Goal: Task Accomplishment & Management: Manage account settings

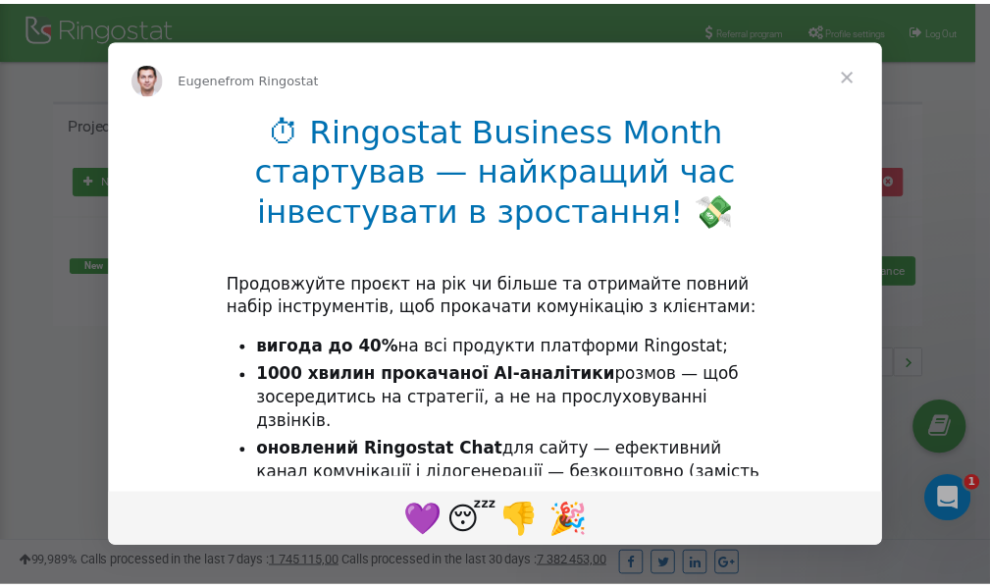
scroll to position [293, 0]
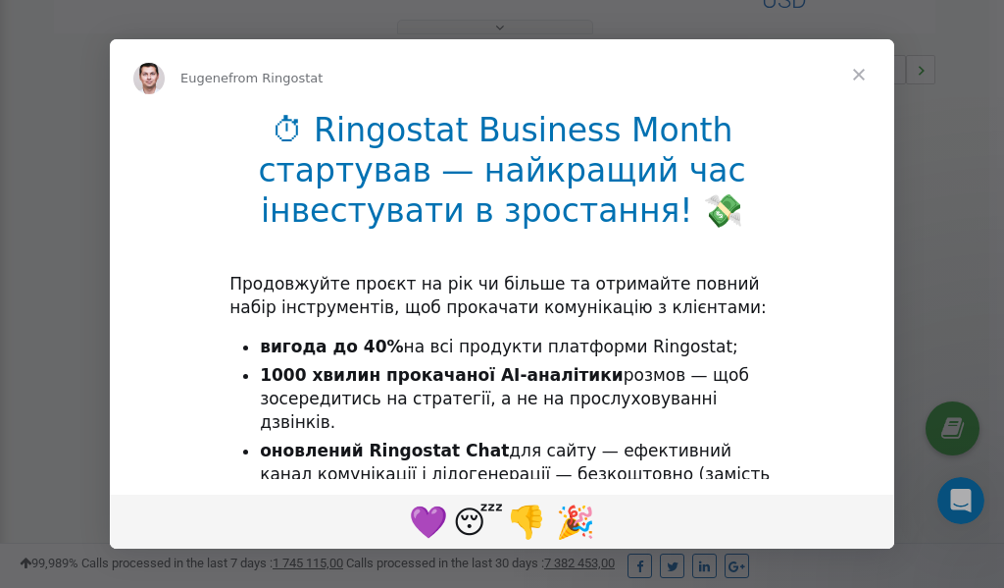
click at [862, 77] on span "Close" at bounding box center [859, 74] width 71 height 71
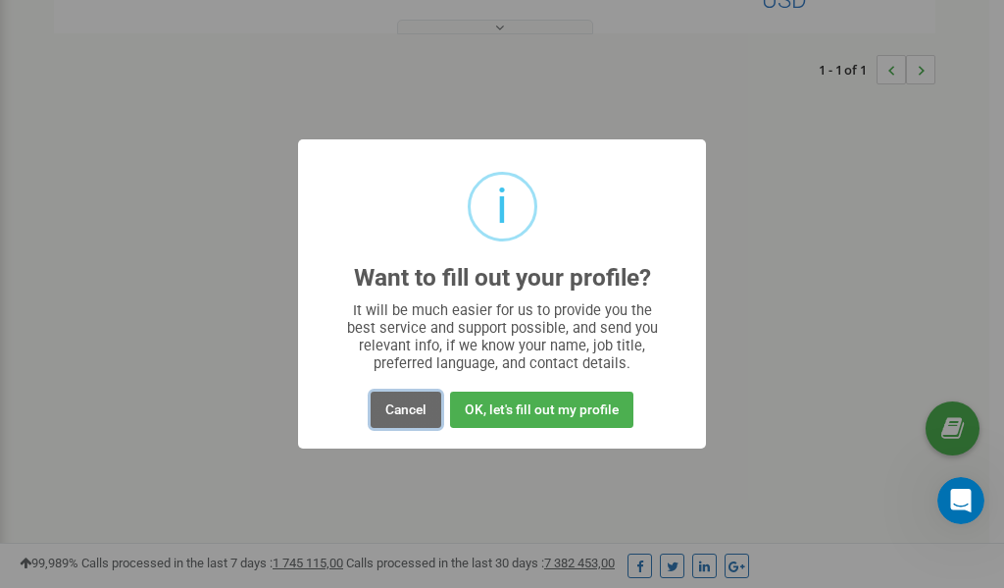
click at [403, 406] on button "Cancel" at bounding box center [406, 409] width 71 height 36
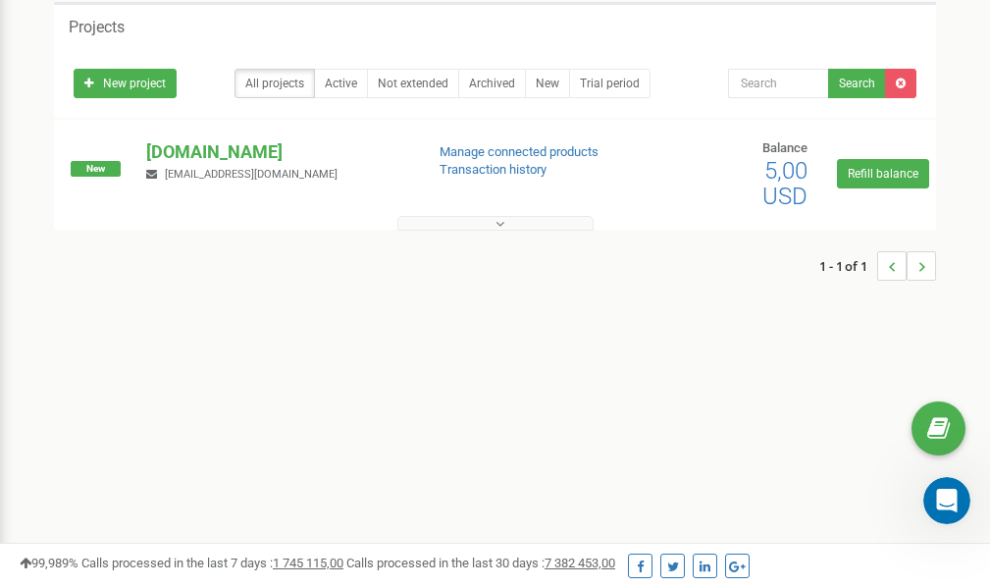
scroll to position [0, 0]
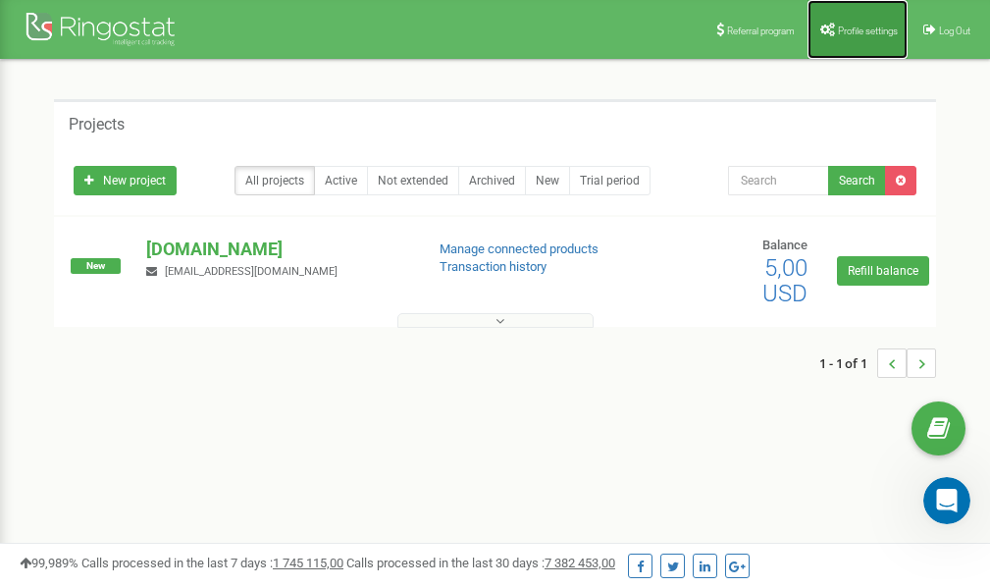
click at [862, 26] on span "Profile settings" at bounding box center [868, 31] width 60 height 11
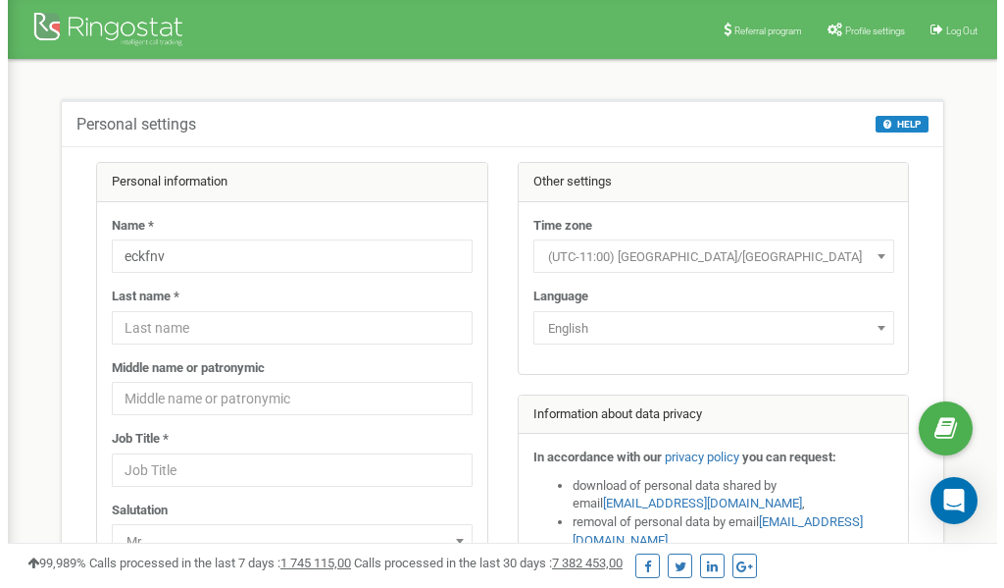
scroll to position [98, 0]
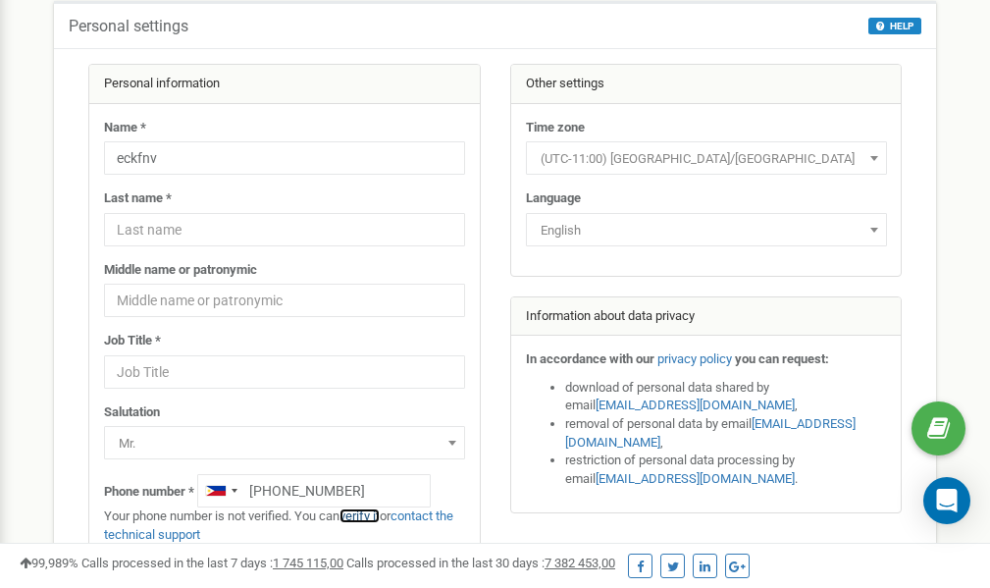
click at [361, 518] on link "verify it" at bounding box center [359, 515] width 40 height 15
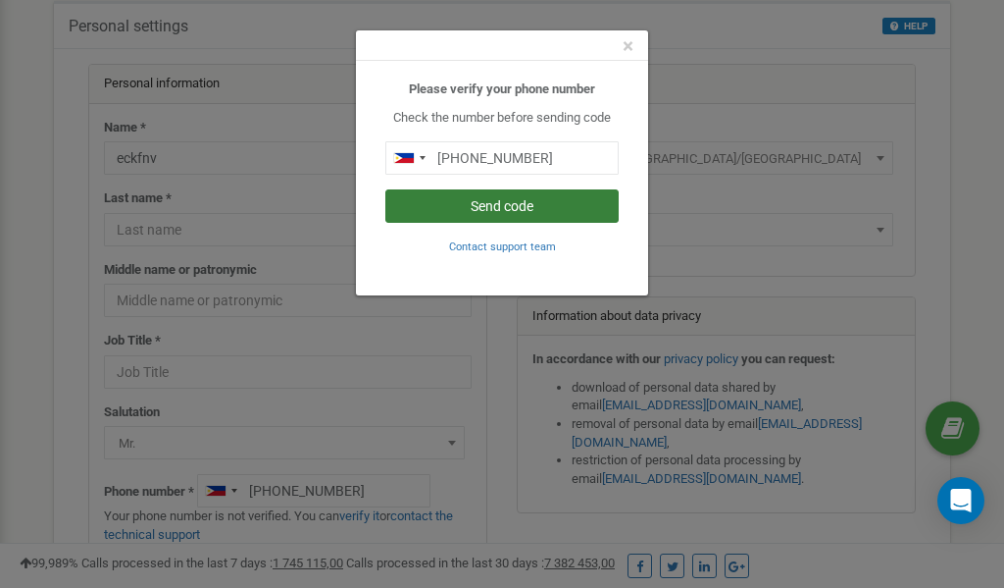
click at [468, 209] on button "Send code" at bounding box center [501, 205] width 233 height 33
